Goal: Contribute content

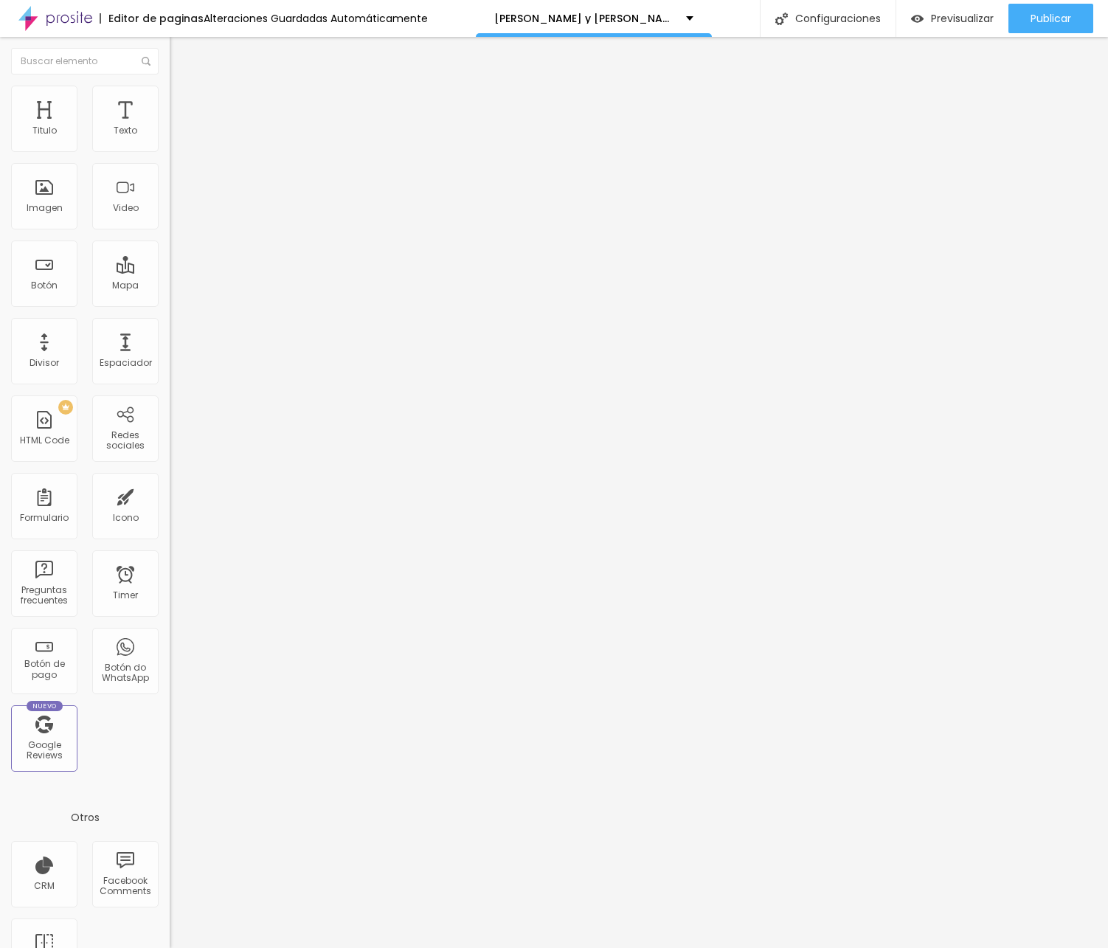
click at [170, 139] on input "https://vimeo.com/1057190640?share=copy" at bounding box center [258, 131] width 177 height 15
paste input "text"
paste input "https://vimeo.com/1124539862?share=copy"
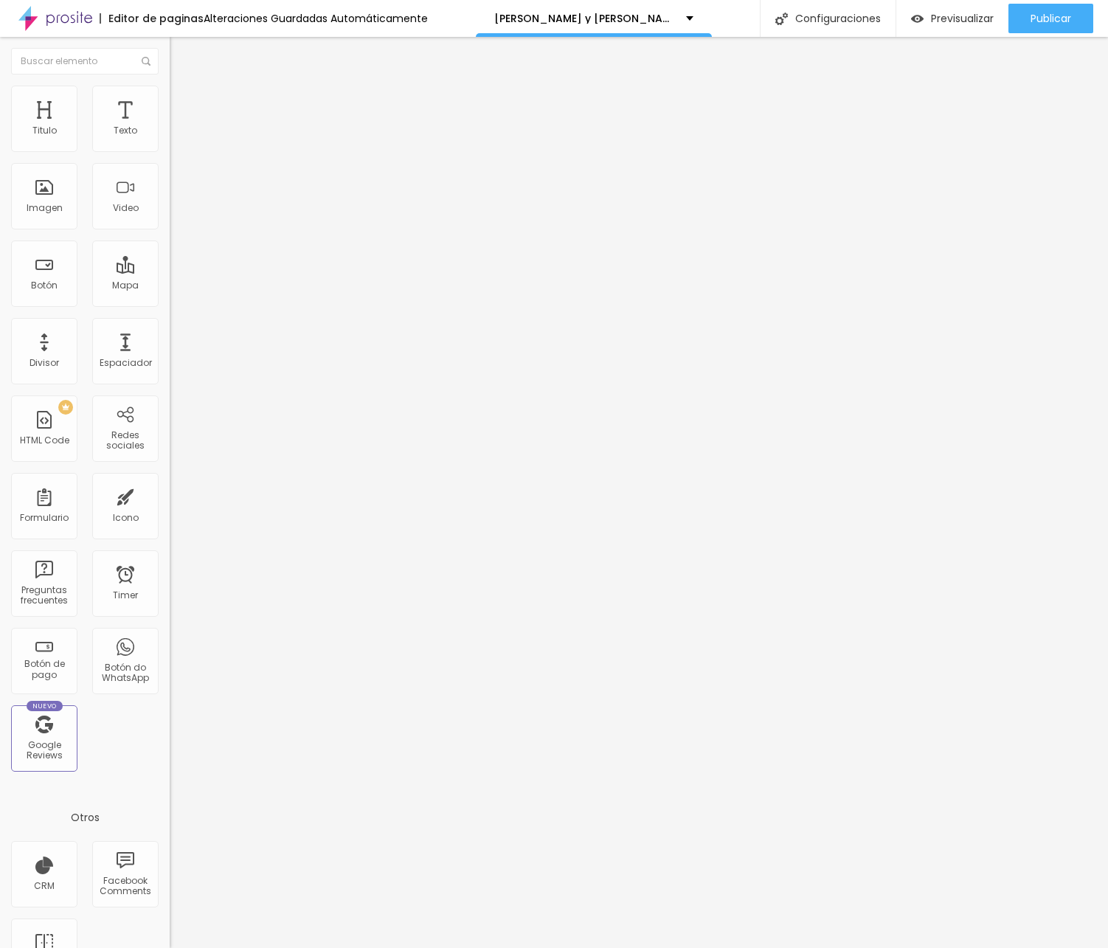
scroll to position [0, 62]
type input "https://vimeo.com/1124539862?share=copy"
click at [1057, 24] on span "Publicar" at bounding box center [1051, 19] width 41 height 12
click at [1056, 23] on span "Publicar" at bounding box center [1051, 19] width 41 height 12
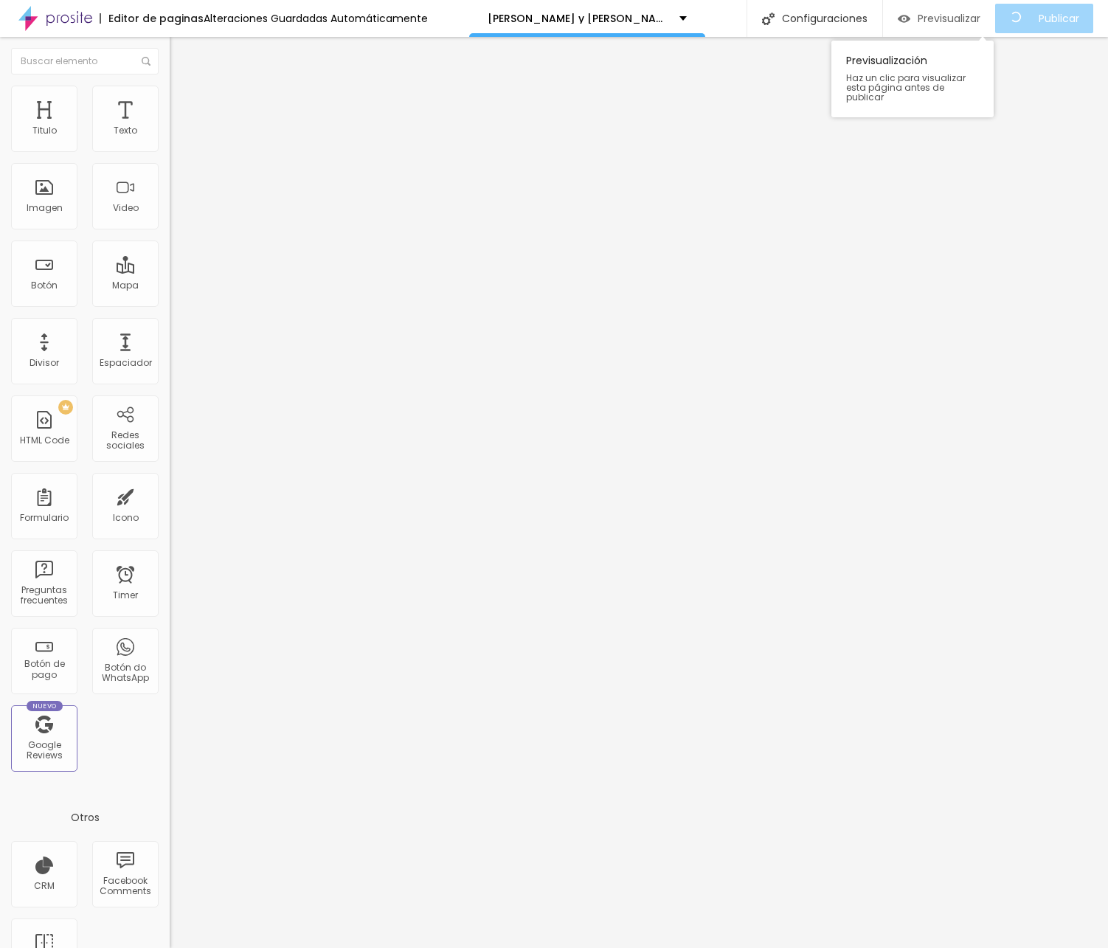
click at [910, 13] on img "button" at bounding box center [904, 19] width 13 height 13
